Goal: Navigation & Orientation: Understand site structure

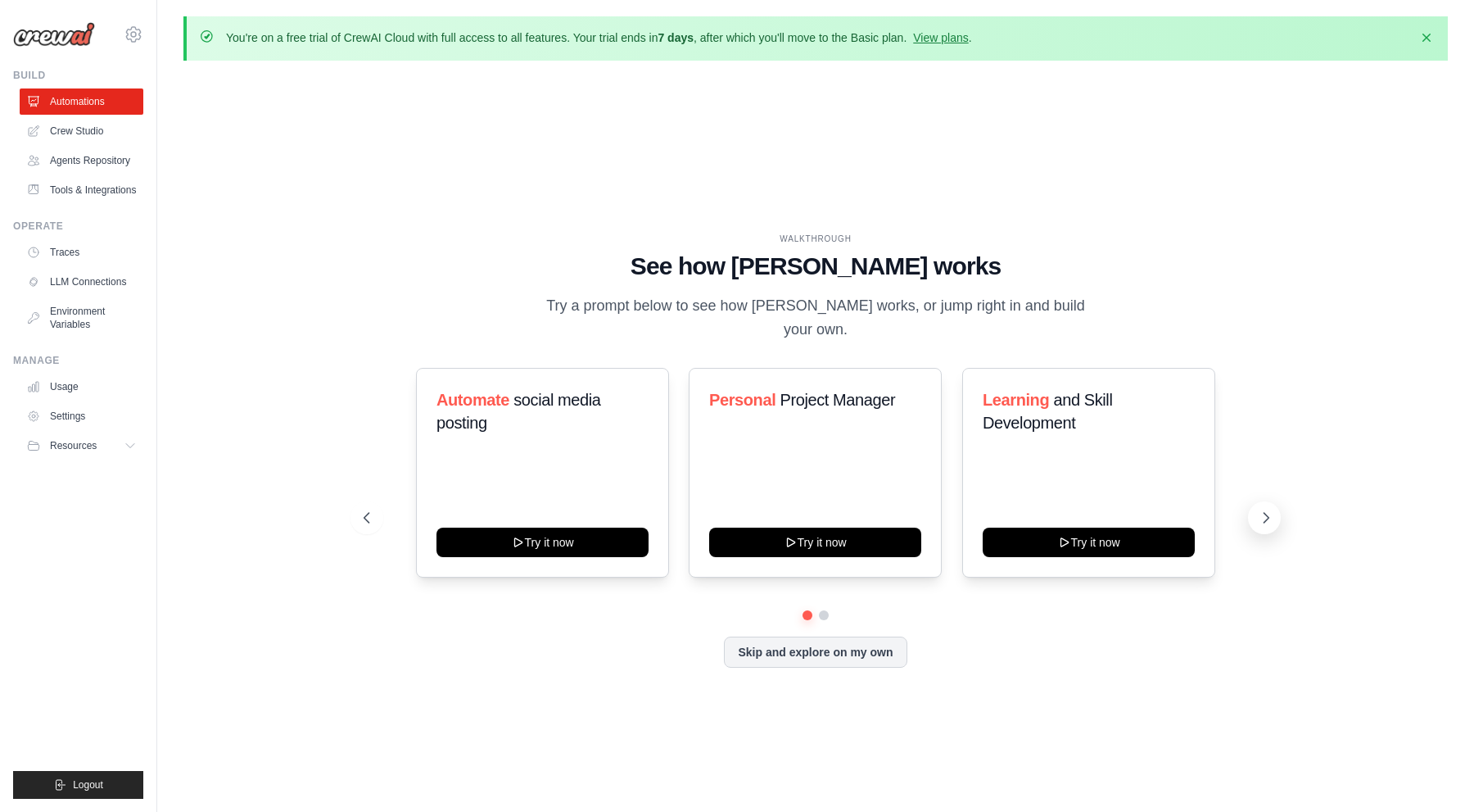
click at [1272, 509] on icon at bounding box center [1266, 517] width 16 height 16
click at [97, 121] on link "Crew Studio" at bounding box center [83, 131] width 124 height 26
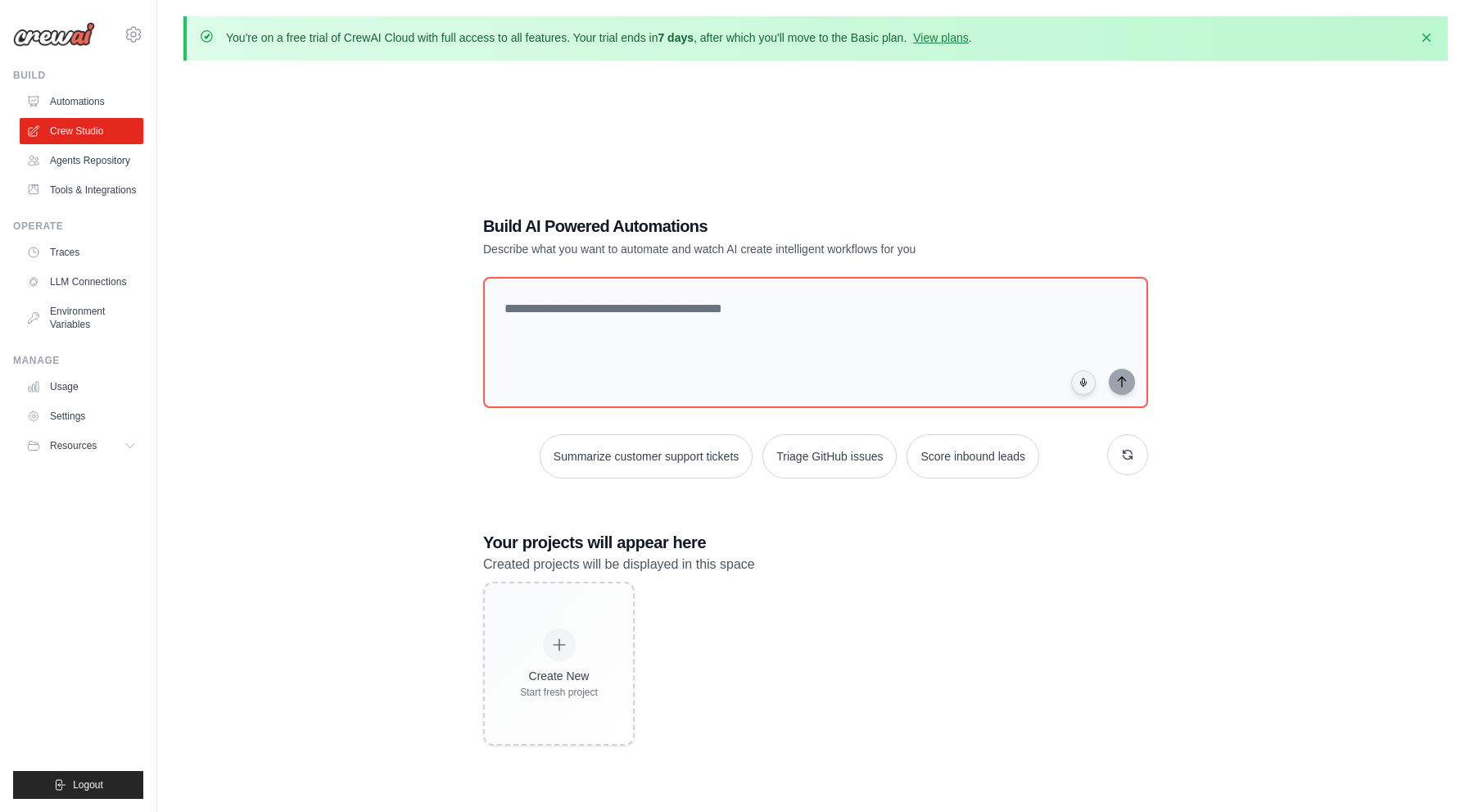
click at [351, 190] on div "Build AI Powered Automations Describe what you want to automate and watch AI cr…" at bounding box center [816, 479] width 1265 height 812
click at [936, 40] on link "View plans" at bounding box center [941, 38] width 55 height 14
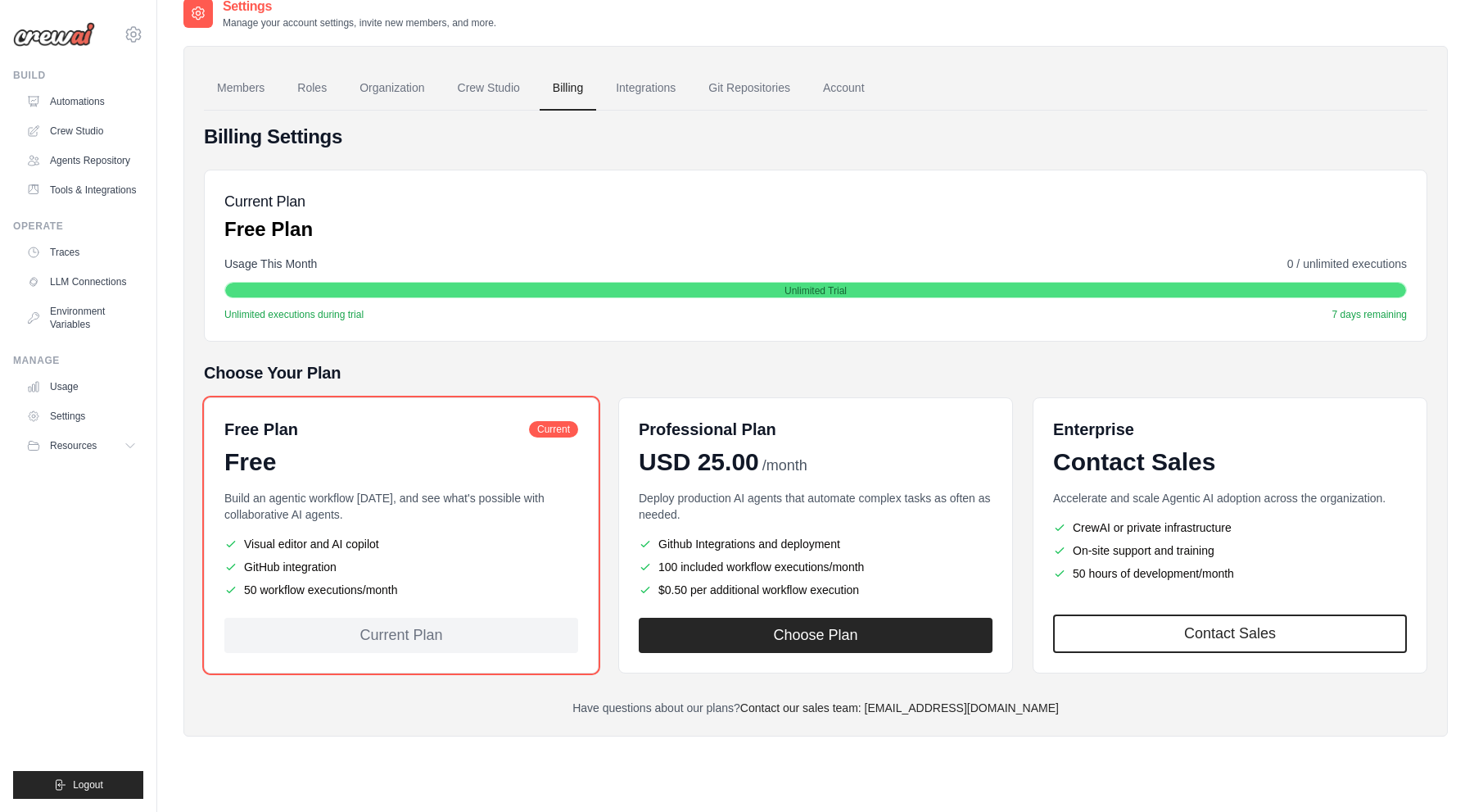
scroll to position [89, 0]
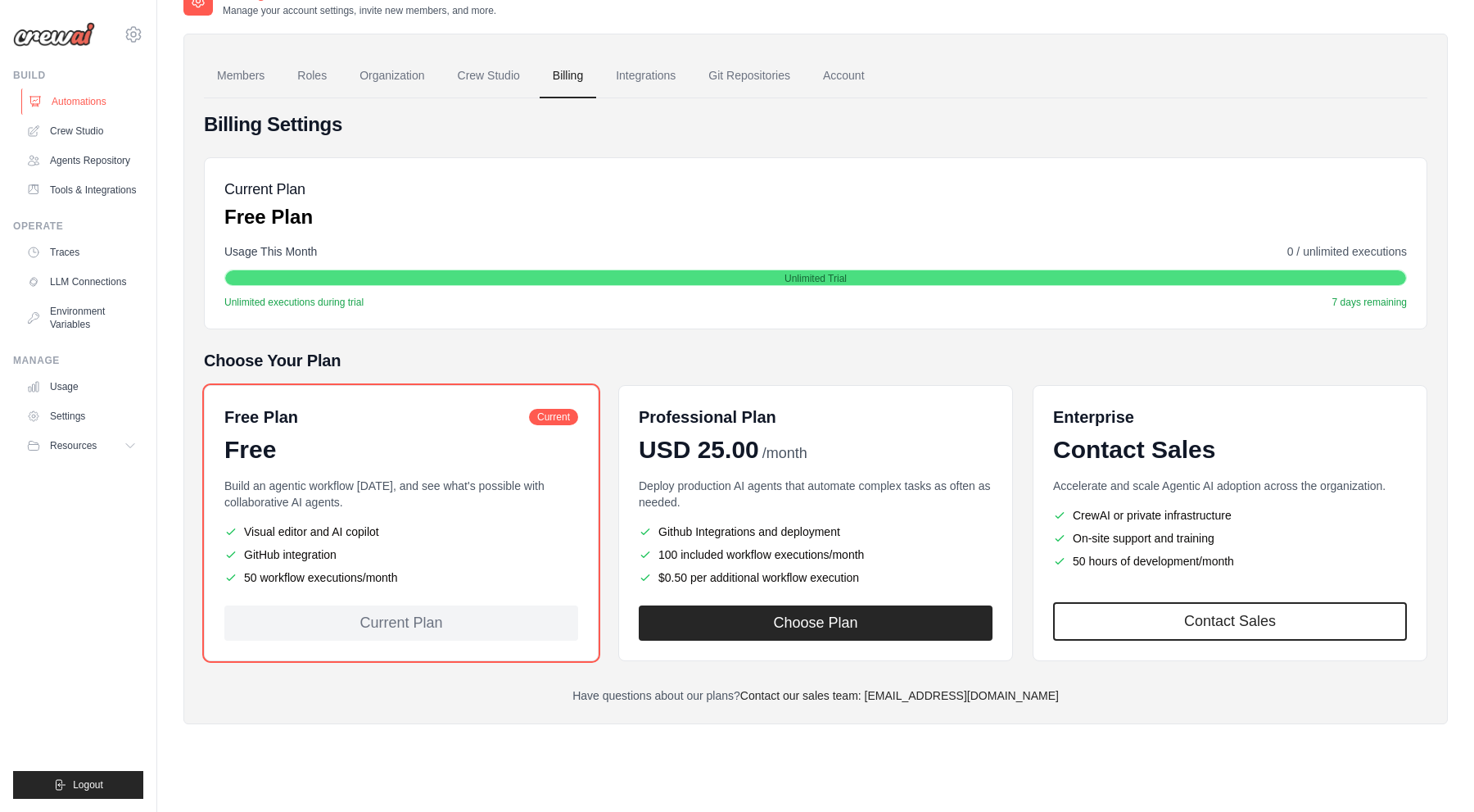
click at [93, 109] on link "Automations" at bounding box center [83, 101] width 124 height 26
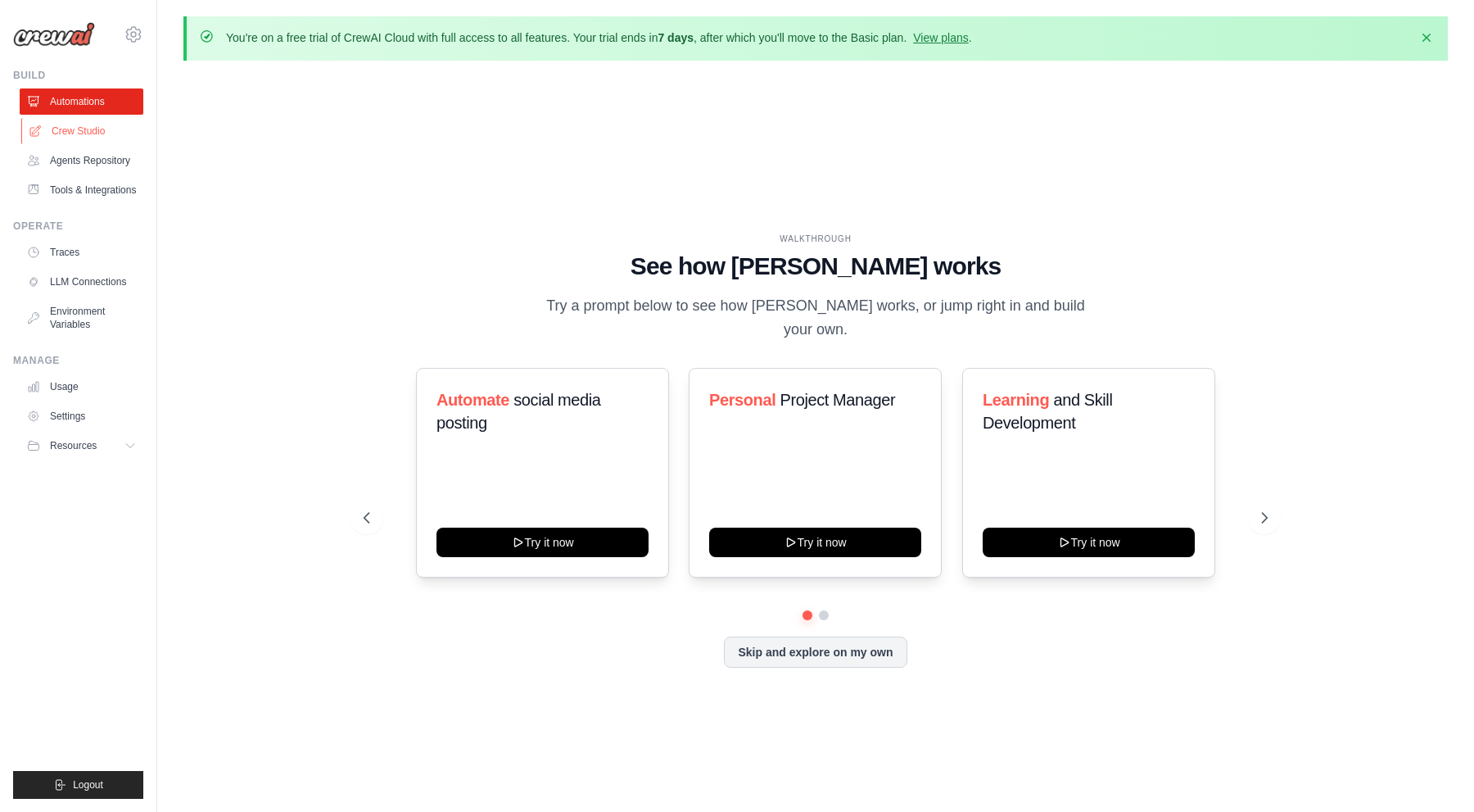
click at [82, 125] on link "Crew Studio" at bounding box center [83, 131] width 124 height 26
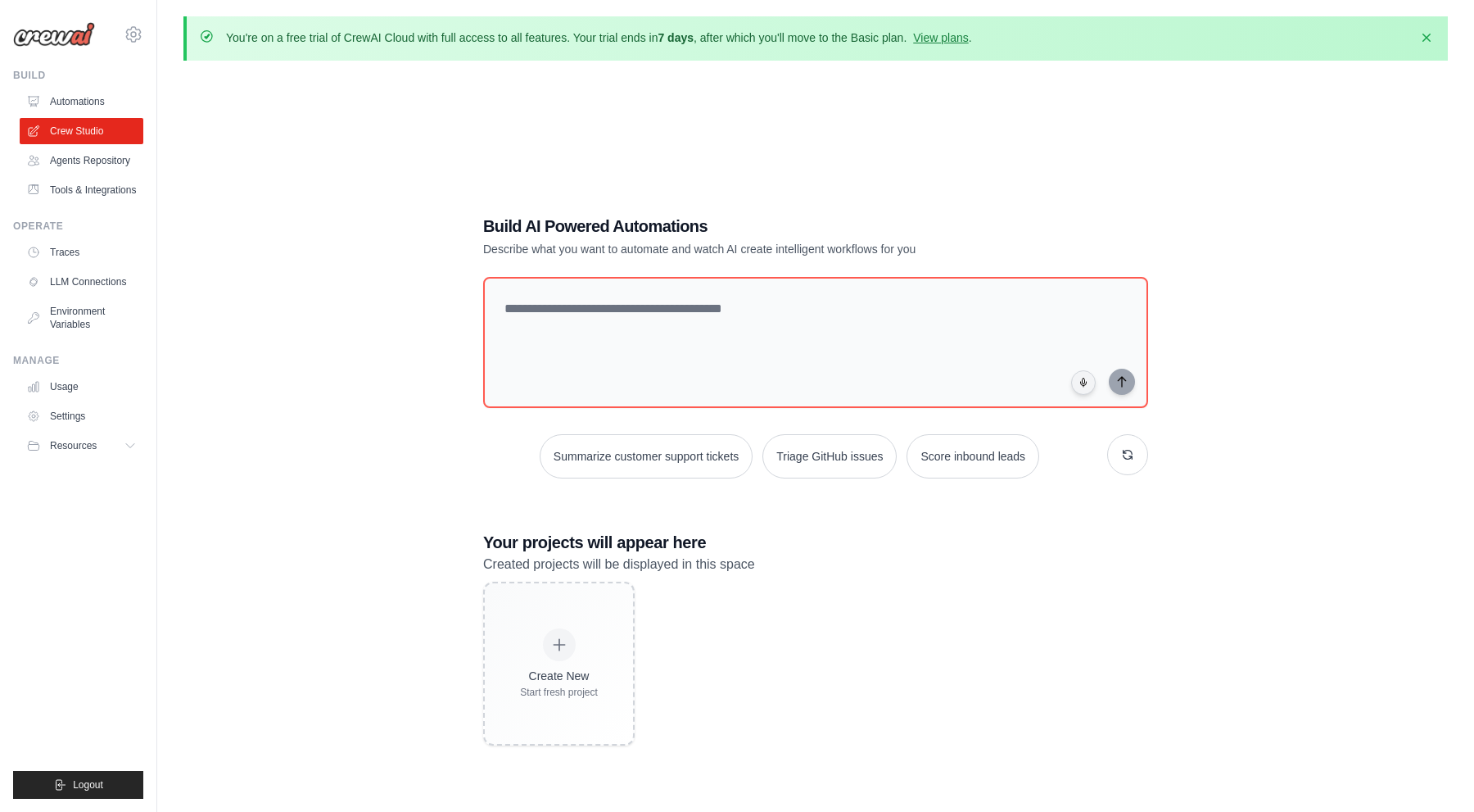
scroll to position [89, 0]
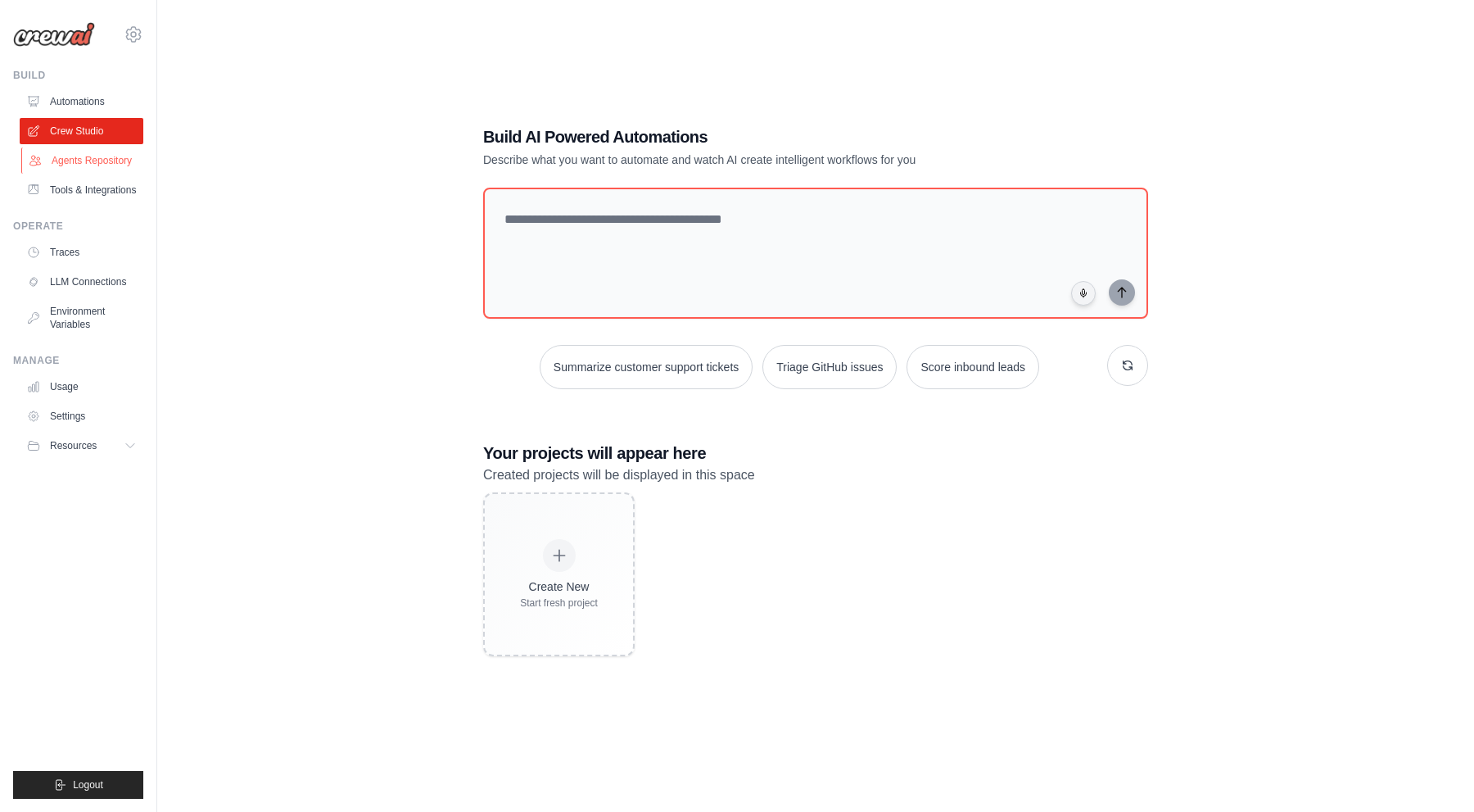
click at [72, 165] on link "Agents Repository" at bounding box center [83, 160] width 124 height 26
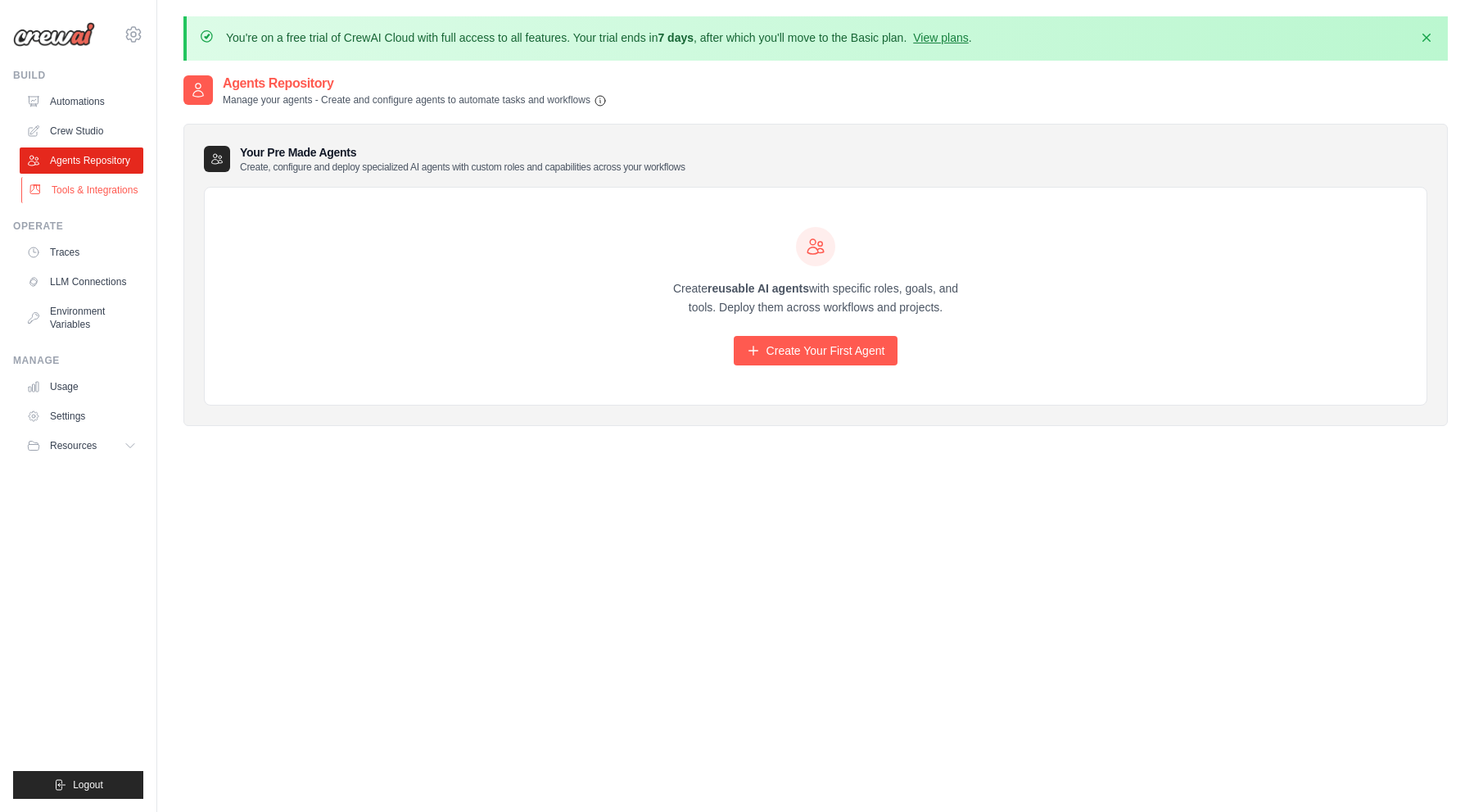
click at [70, 189] on link "Tools & Integrations" at bounding box center [83, 190] width 124 height 26
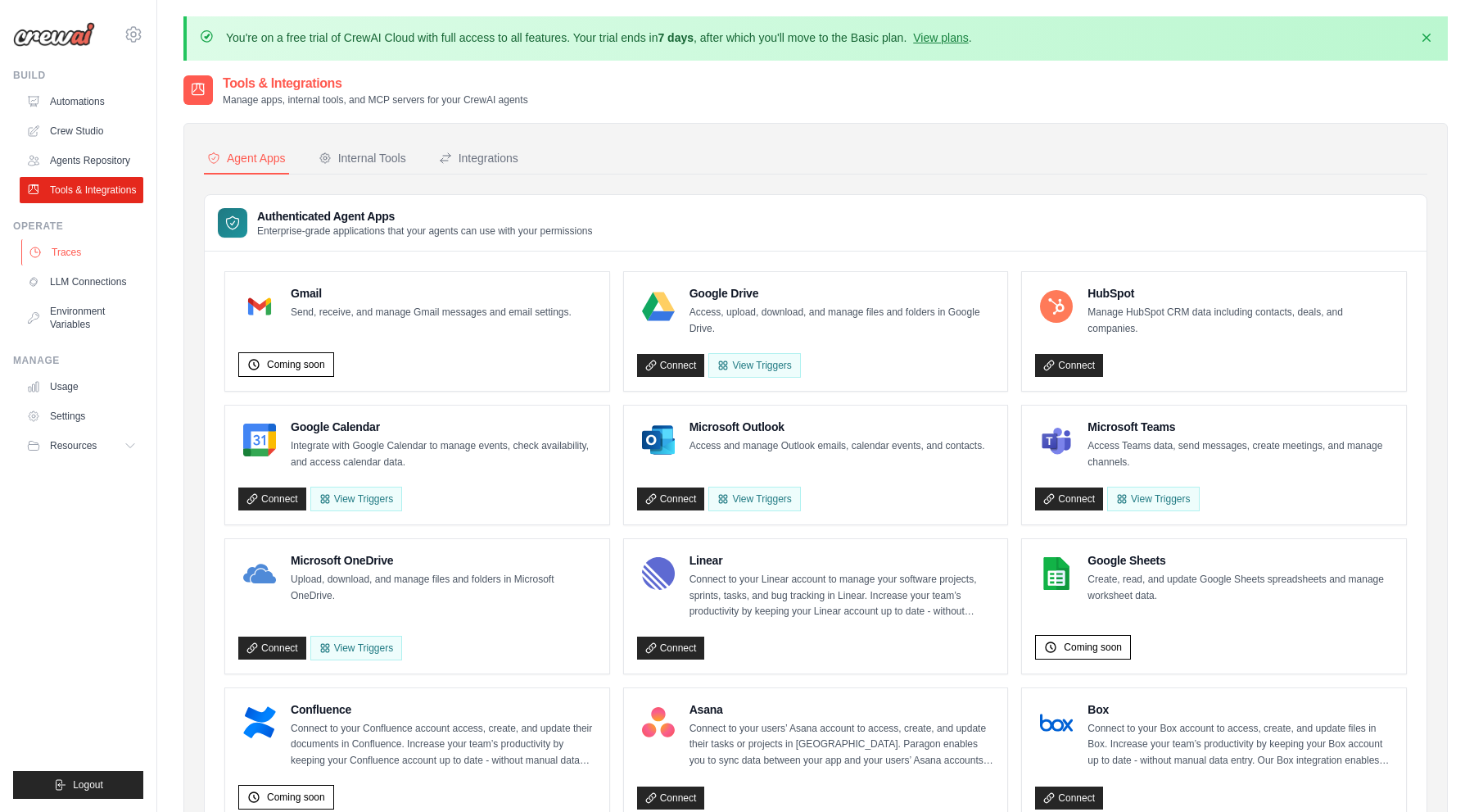
click at [65, 258] on link "Traces" at bounding box center [83, 252] width 124 height 26
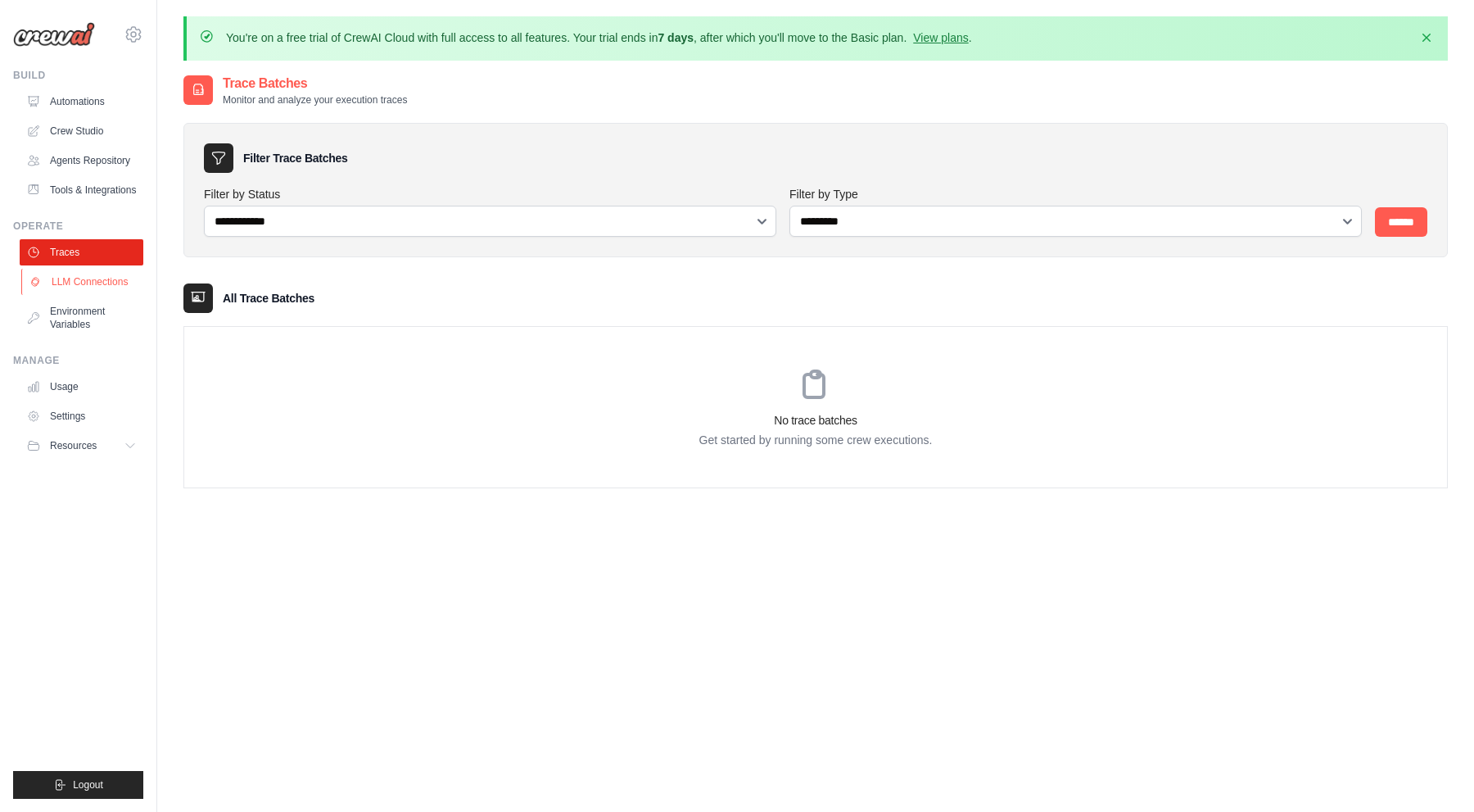
click at [77, 280] on link "LLM Connections" at bounding box center [83, 282] width 124 height 26
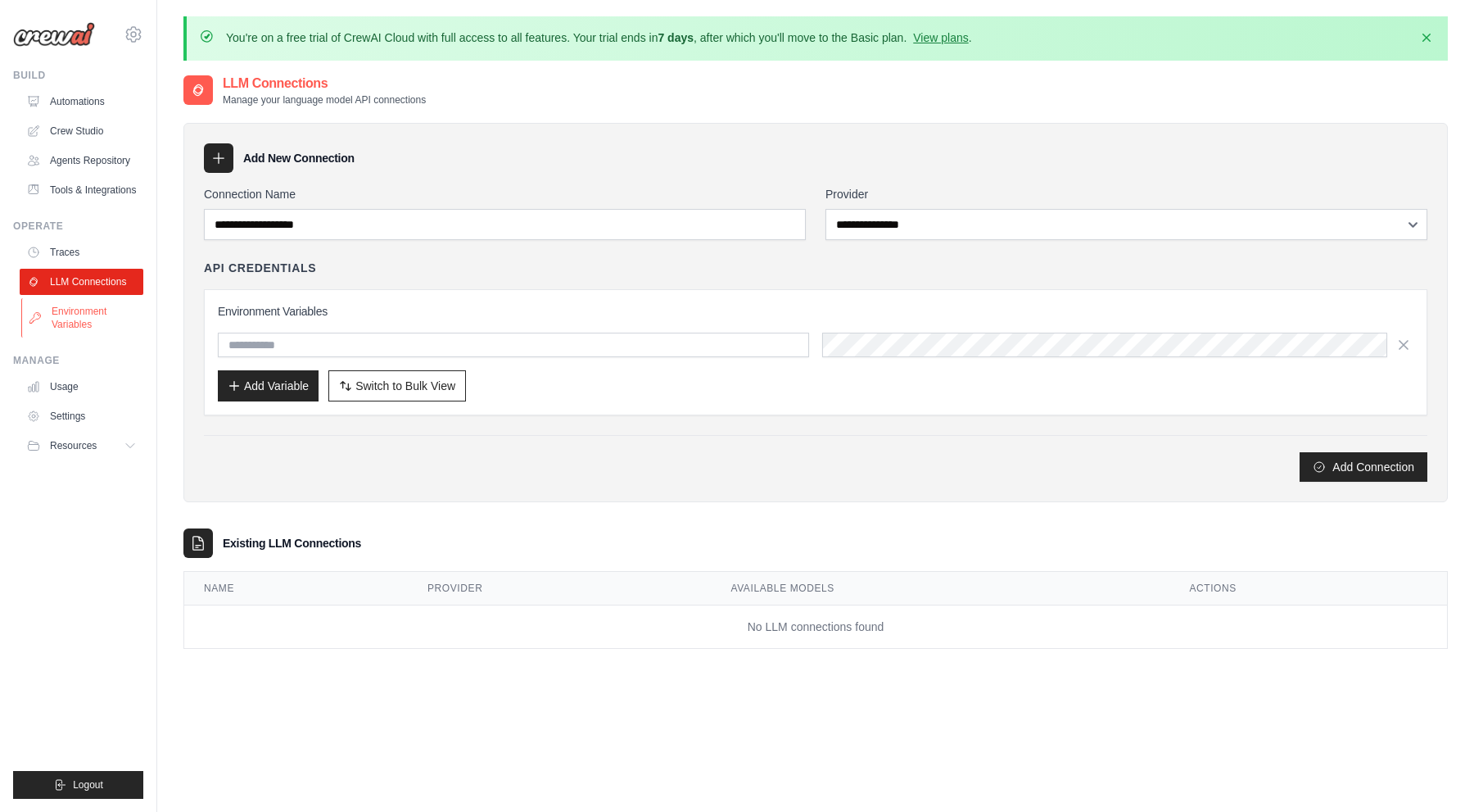
click at [82, 306] on link "Environment Variables" at bounding box center [83, 317] width 124 height 40
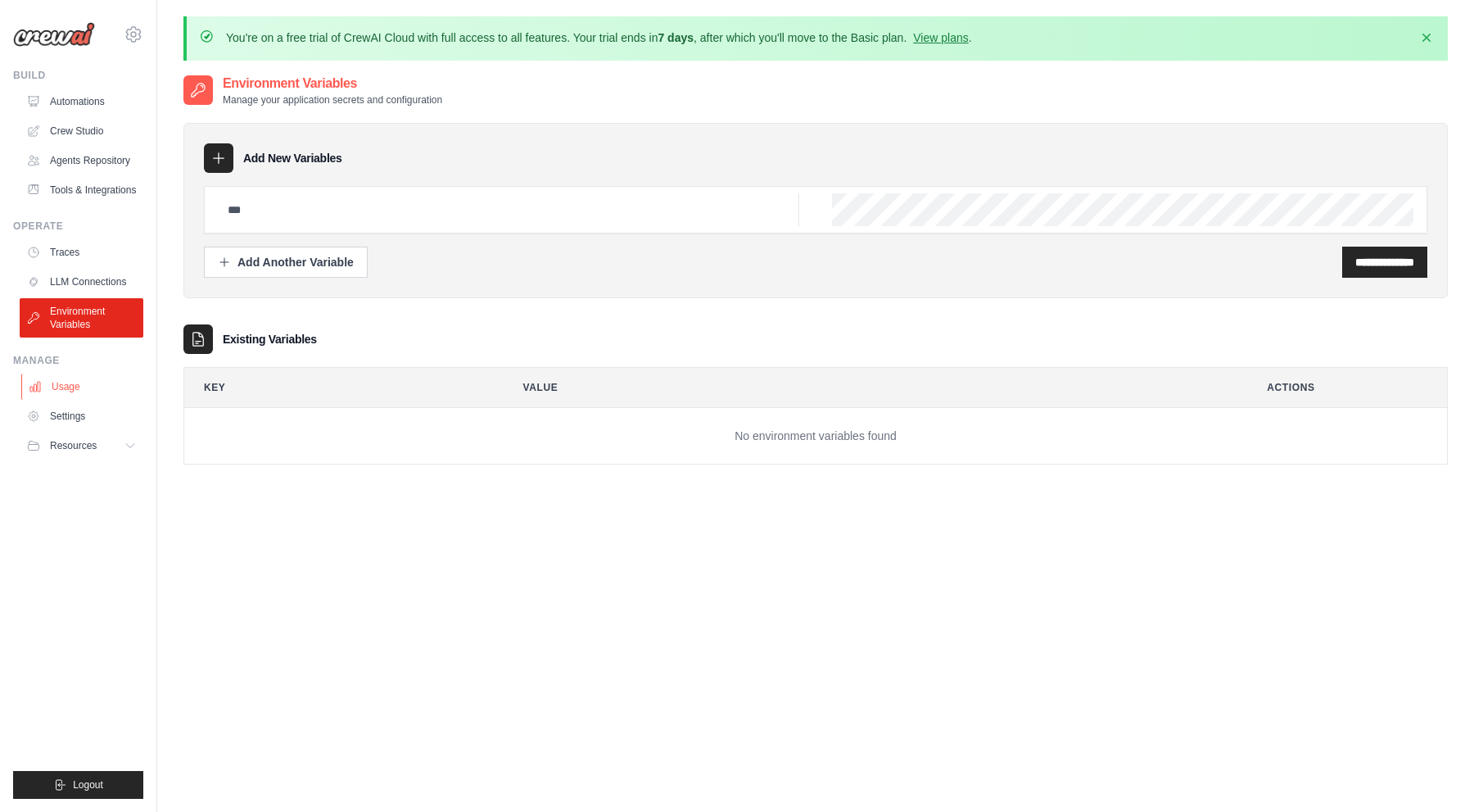
click at [82, 378] on link "Usage" at bounding box center [83, 386] width 124 height 26
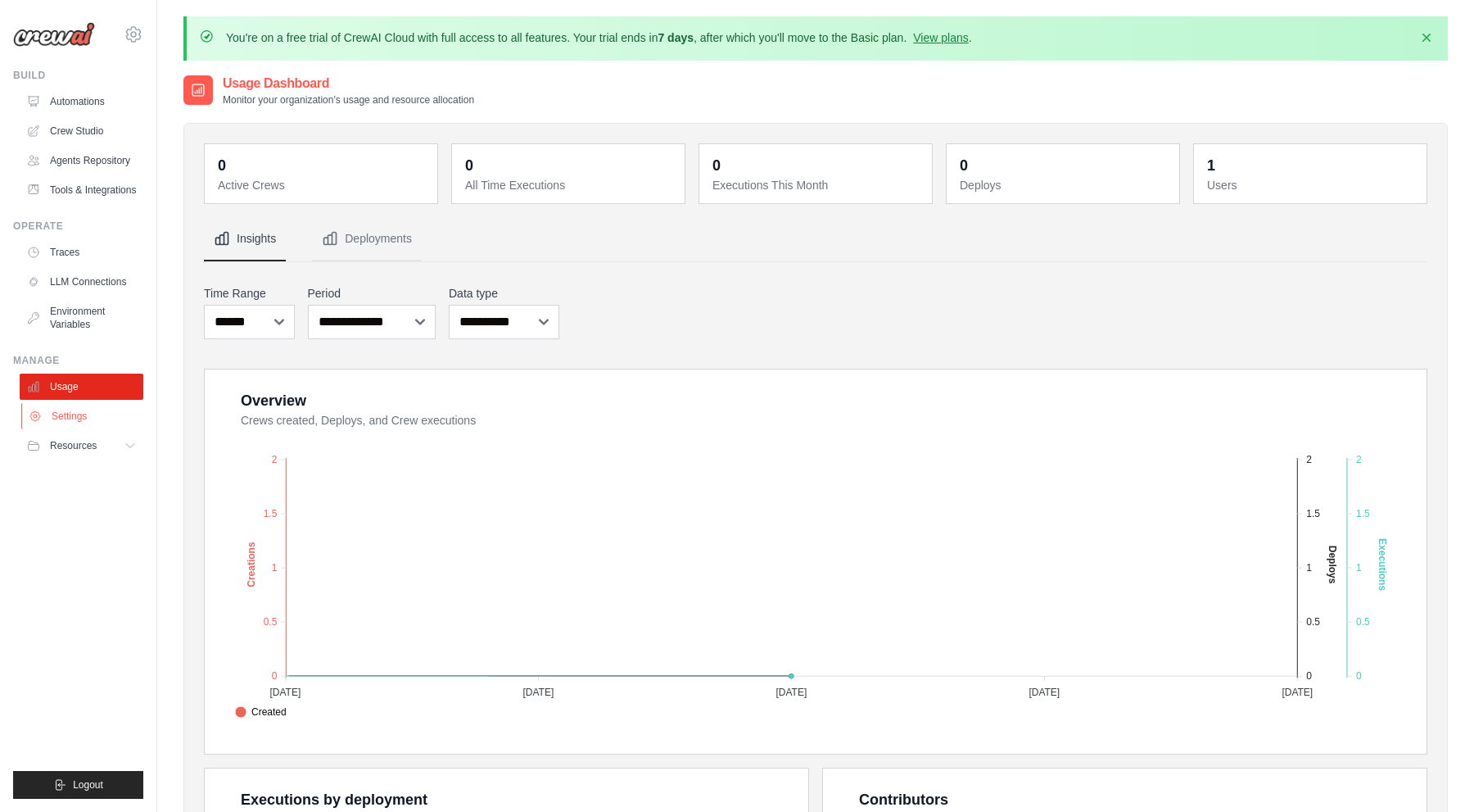
click at [79, 418] on link "Settings" at bounding box center [83, 415] width 124 height 26
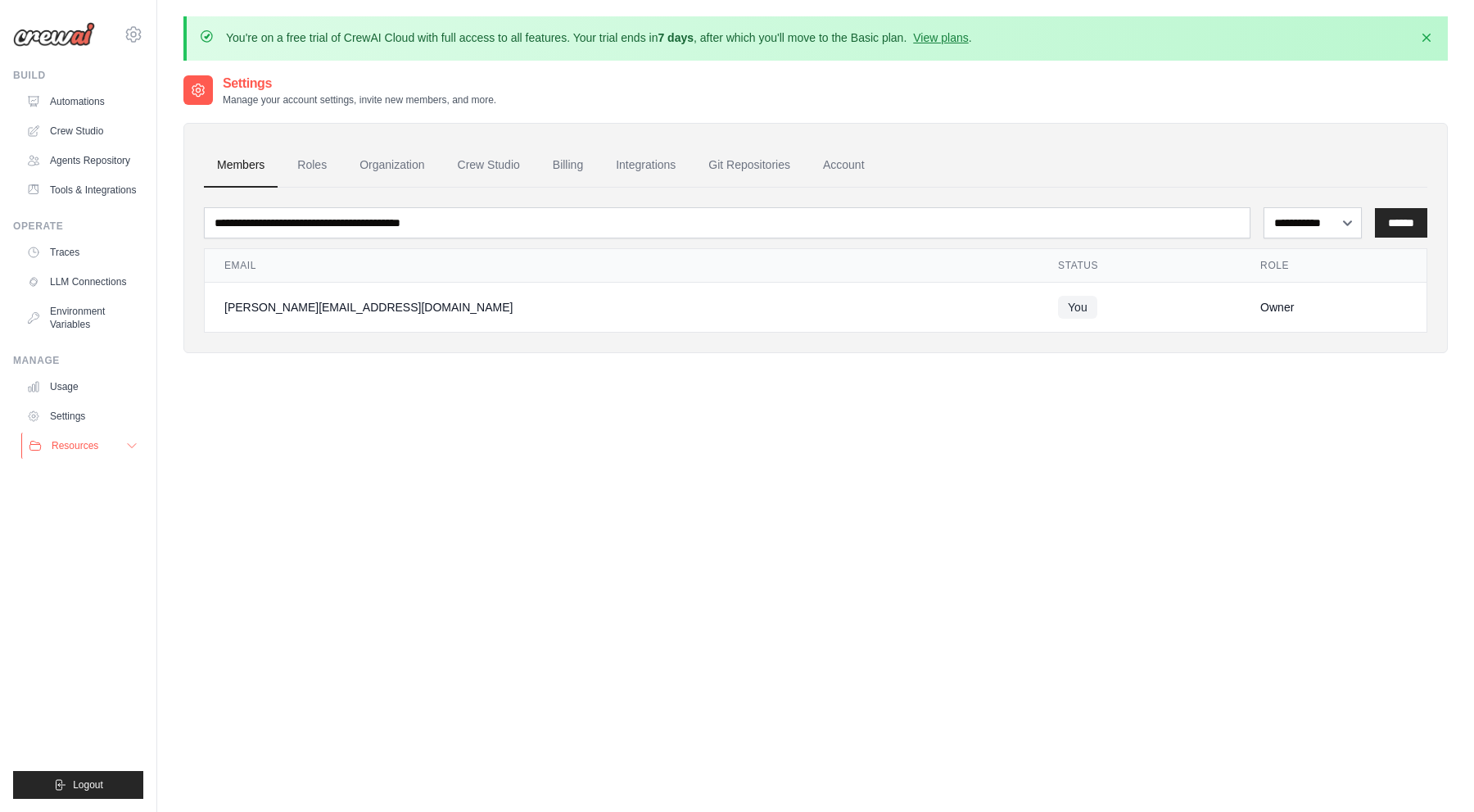
click at [125, 450] on button "Resources" at bounding box center [83, 445] width 124 height 26
click at [102, 467] on span "Documentation" at bounding box center [91, 473] width 67 height 14
